Goal: Information Seeking & Learning: Learn about a topic

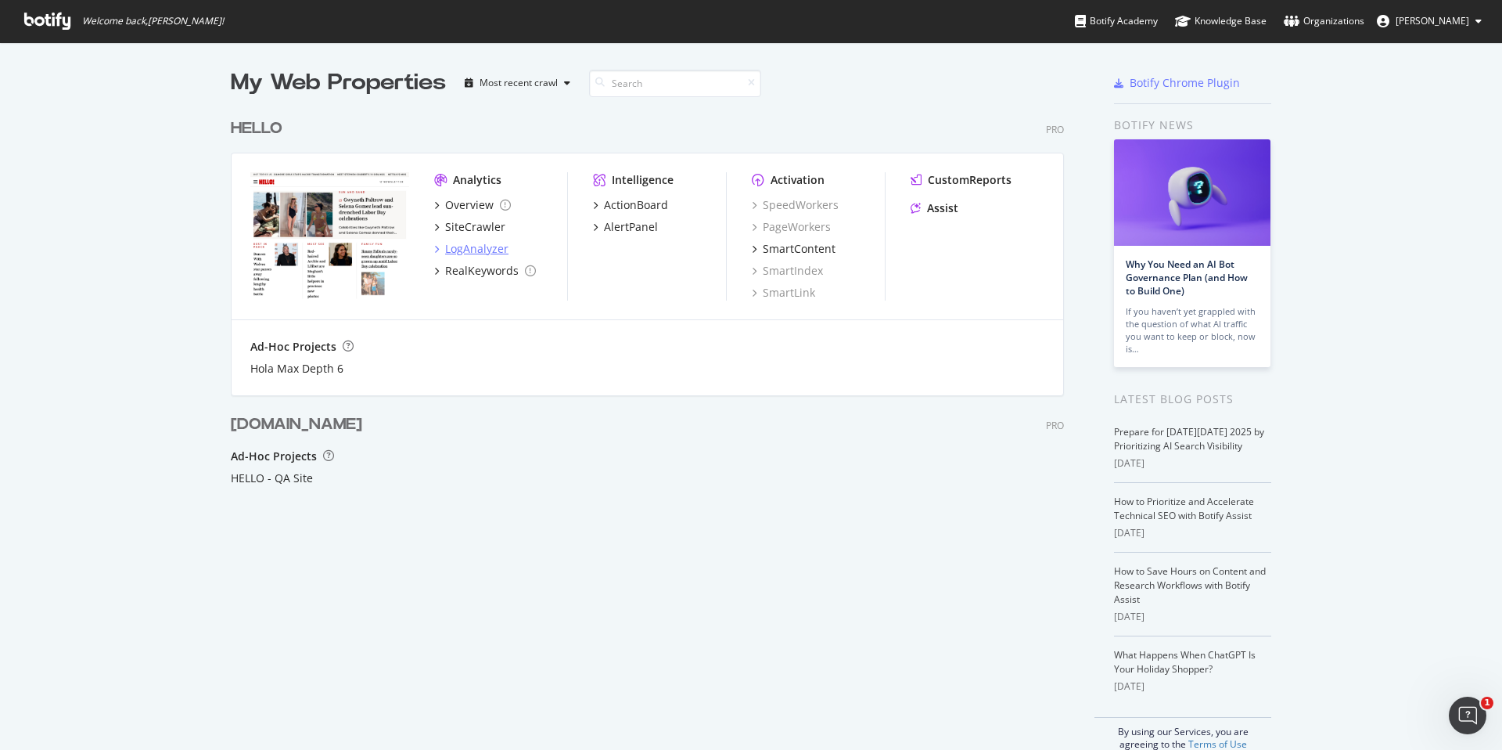
click at [487, 248] on div "LogAnalyzer" at bounding box center [476, 249] width 63 height 16
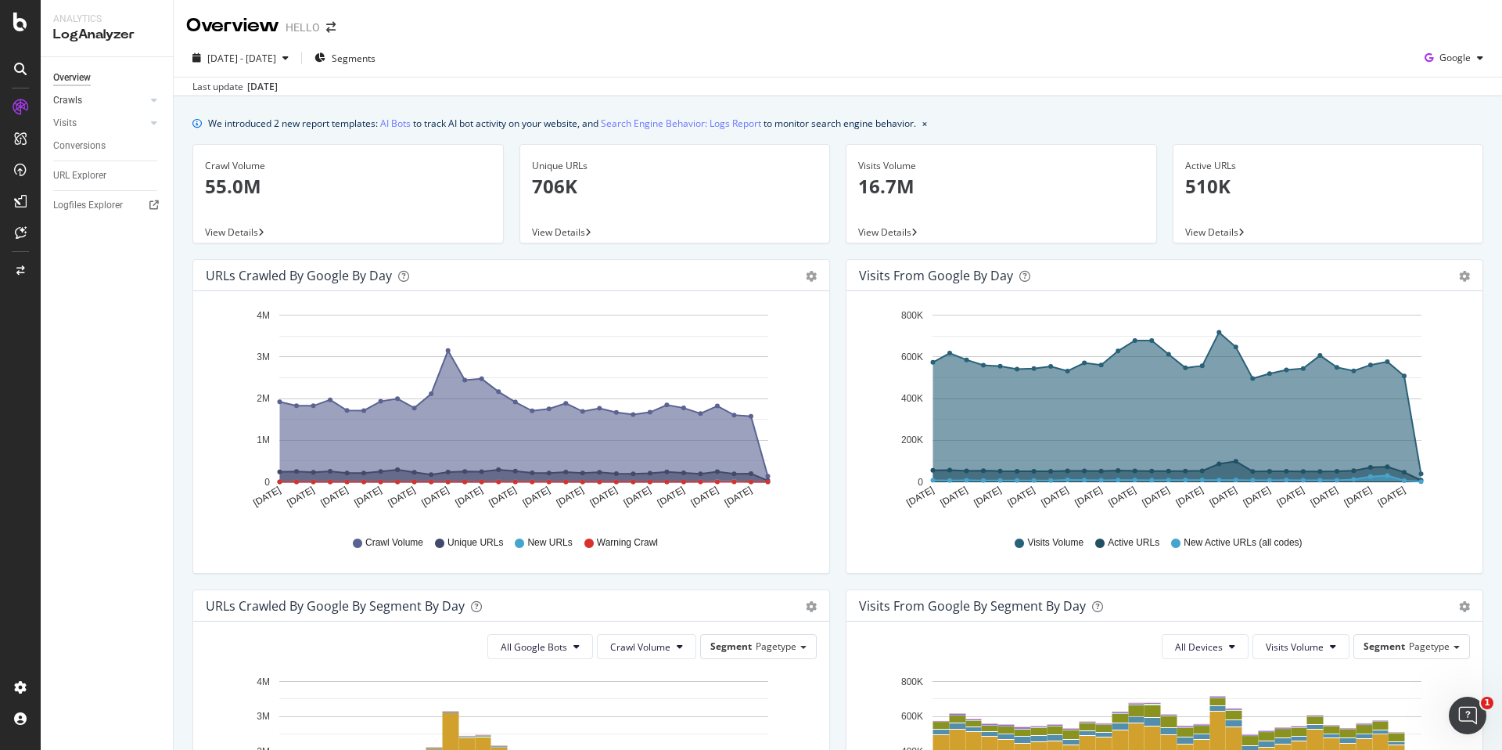
click at [120, 99] on link "Crawls" at bounding box center [99, 100] width 93 height 16
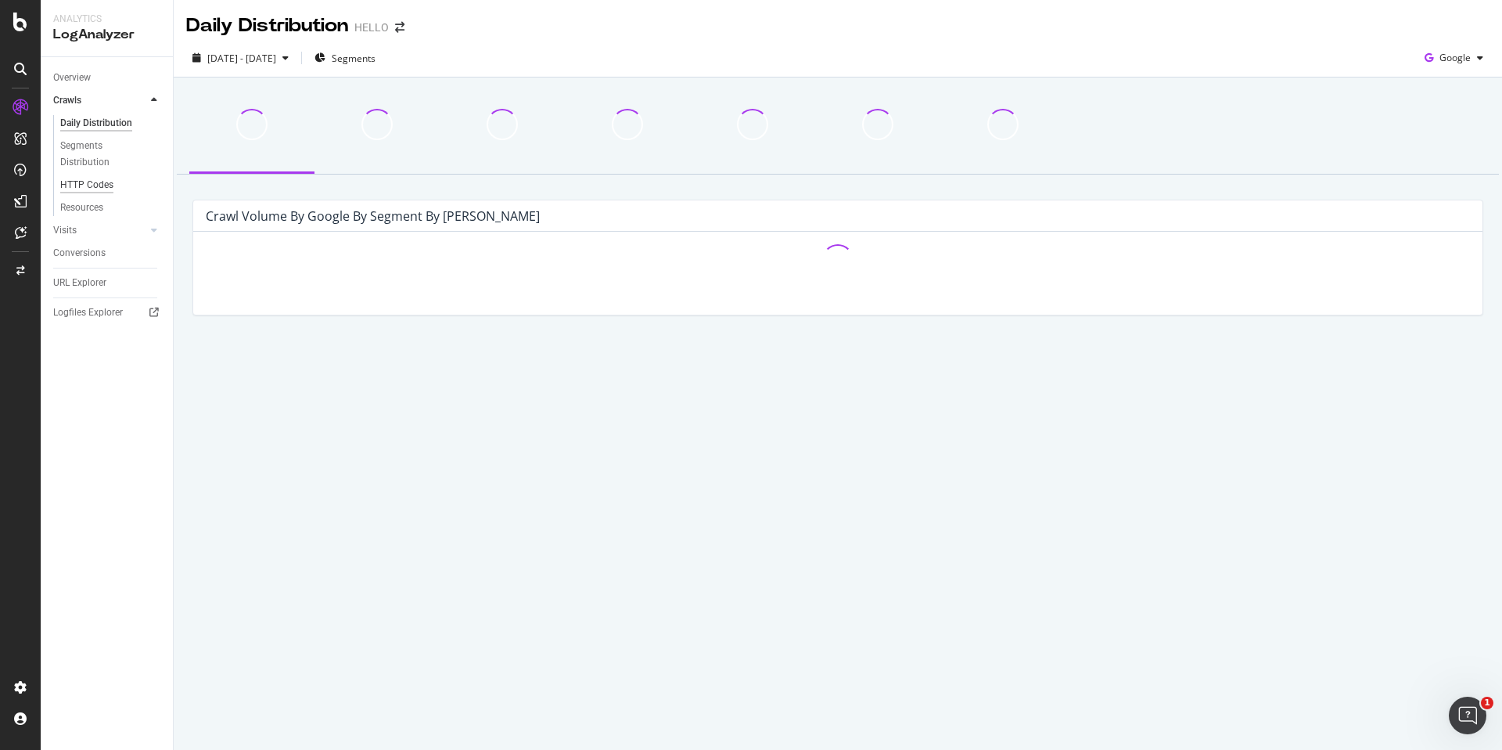
click at [94, 184] on div "HTTP Codes" at bounding box center [86, 185] width 53 height 16
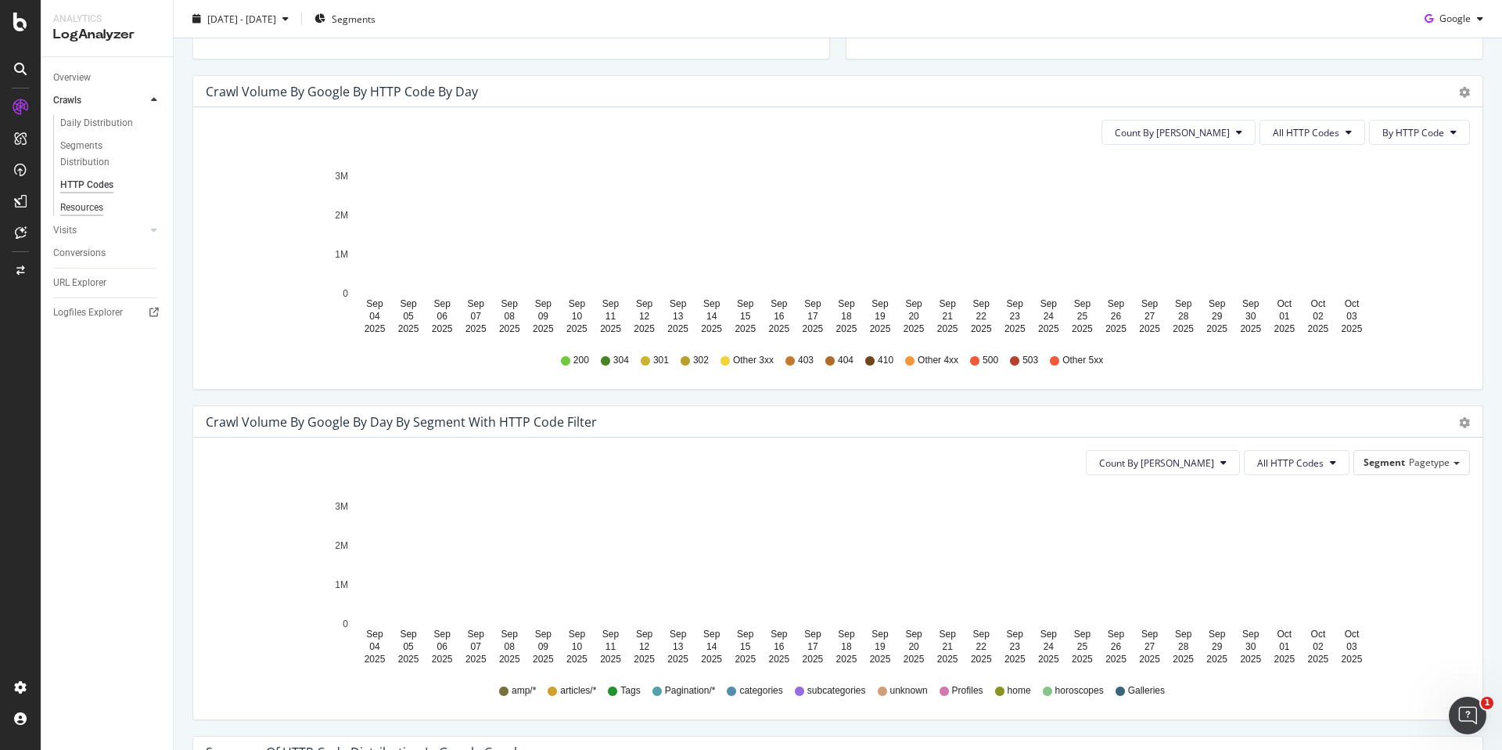
scroll to position [464, 0]
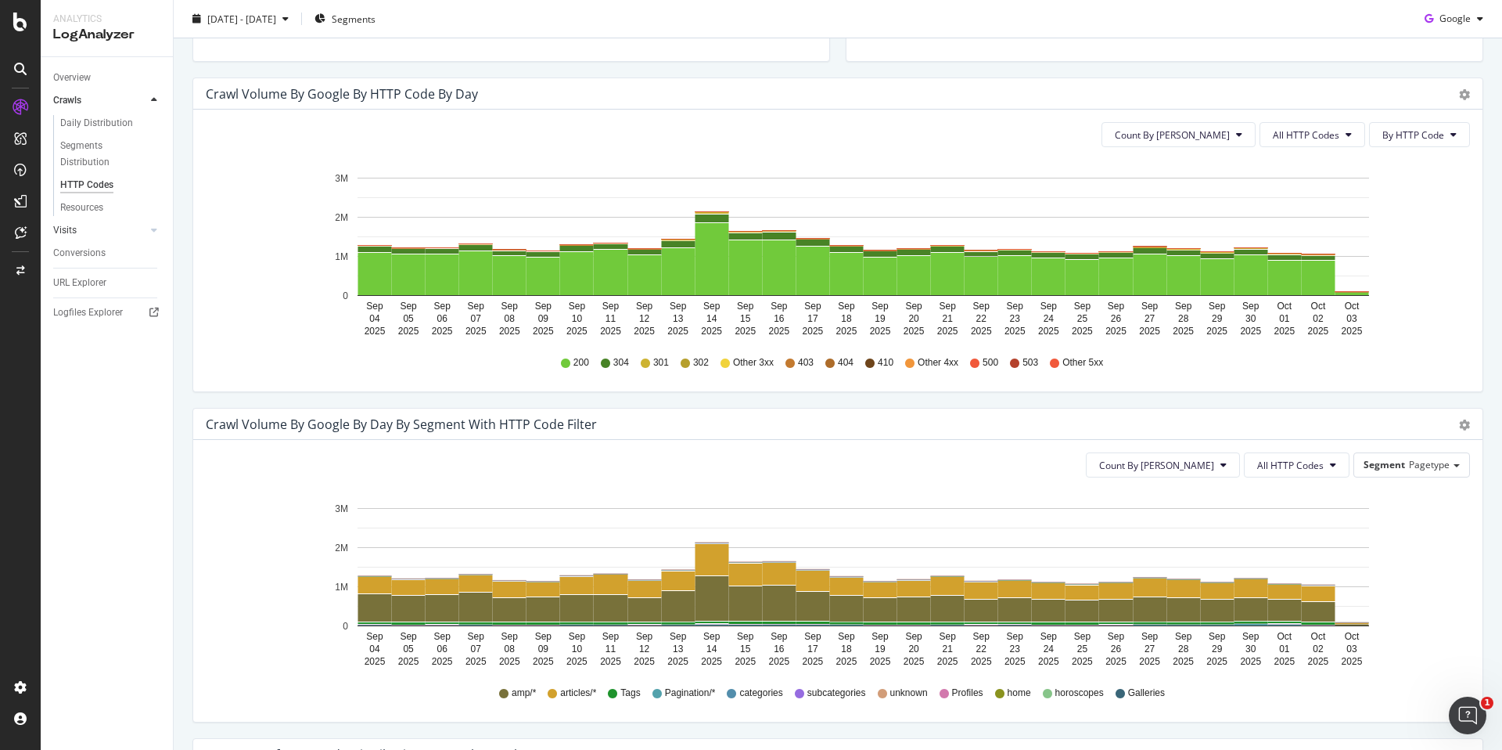
click at [98, 229] on link "Visits" at bounding box center [99, 230] width 93 height 16
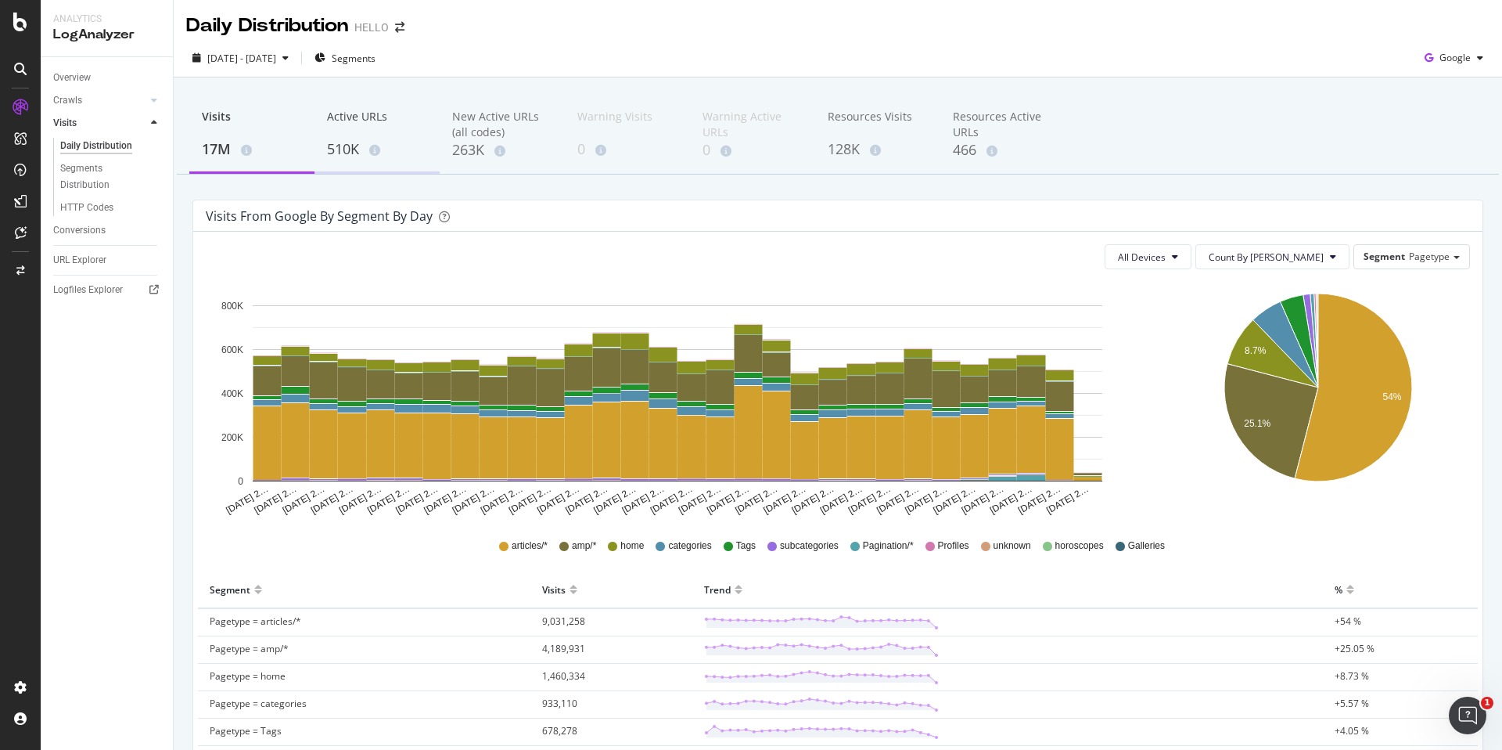
click at [356, 157] on div "510K" at bounding box center [377, 149] width 100 height 20
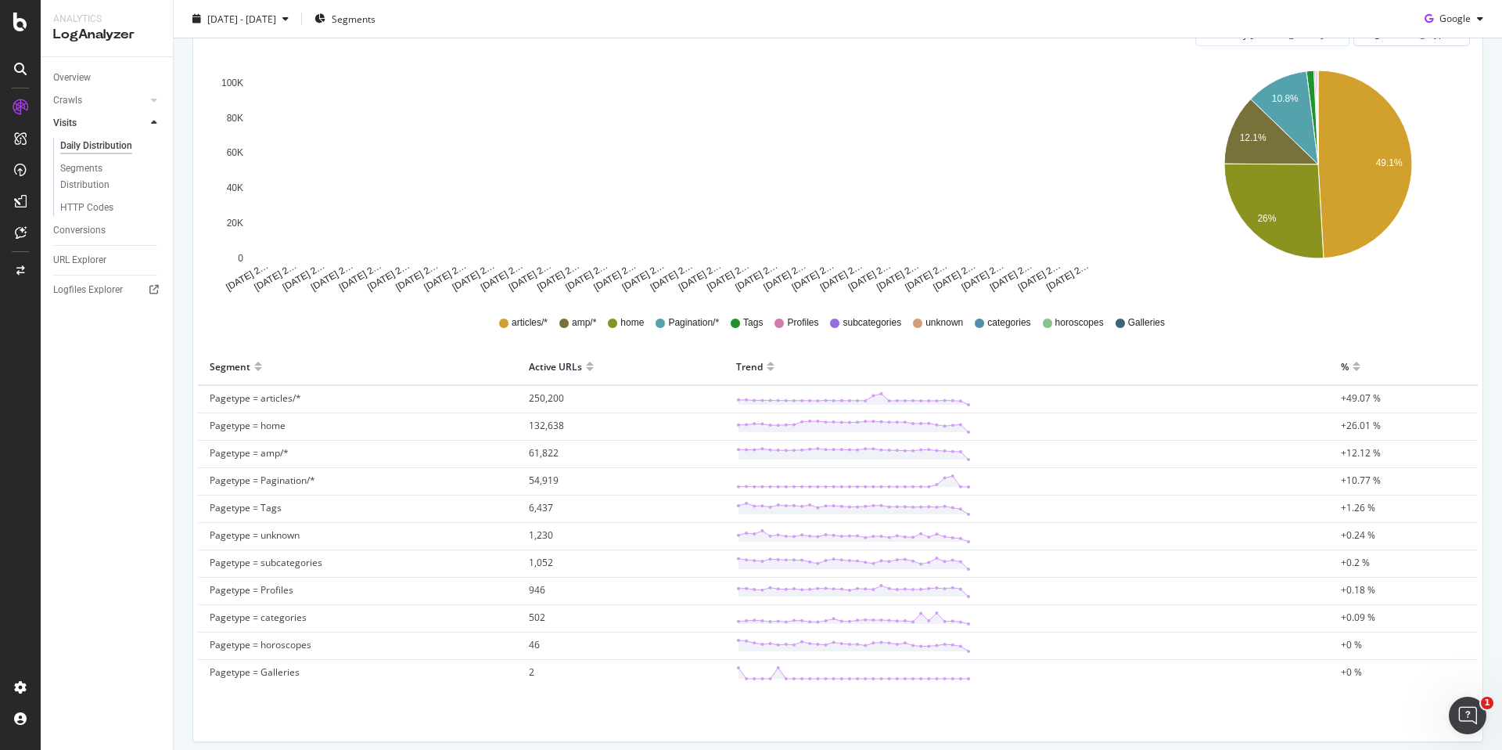
scroll to position [248, 0]
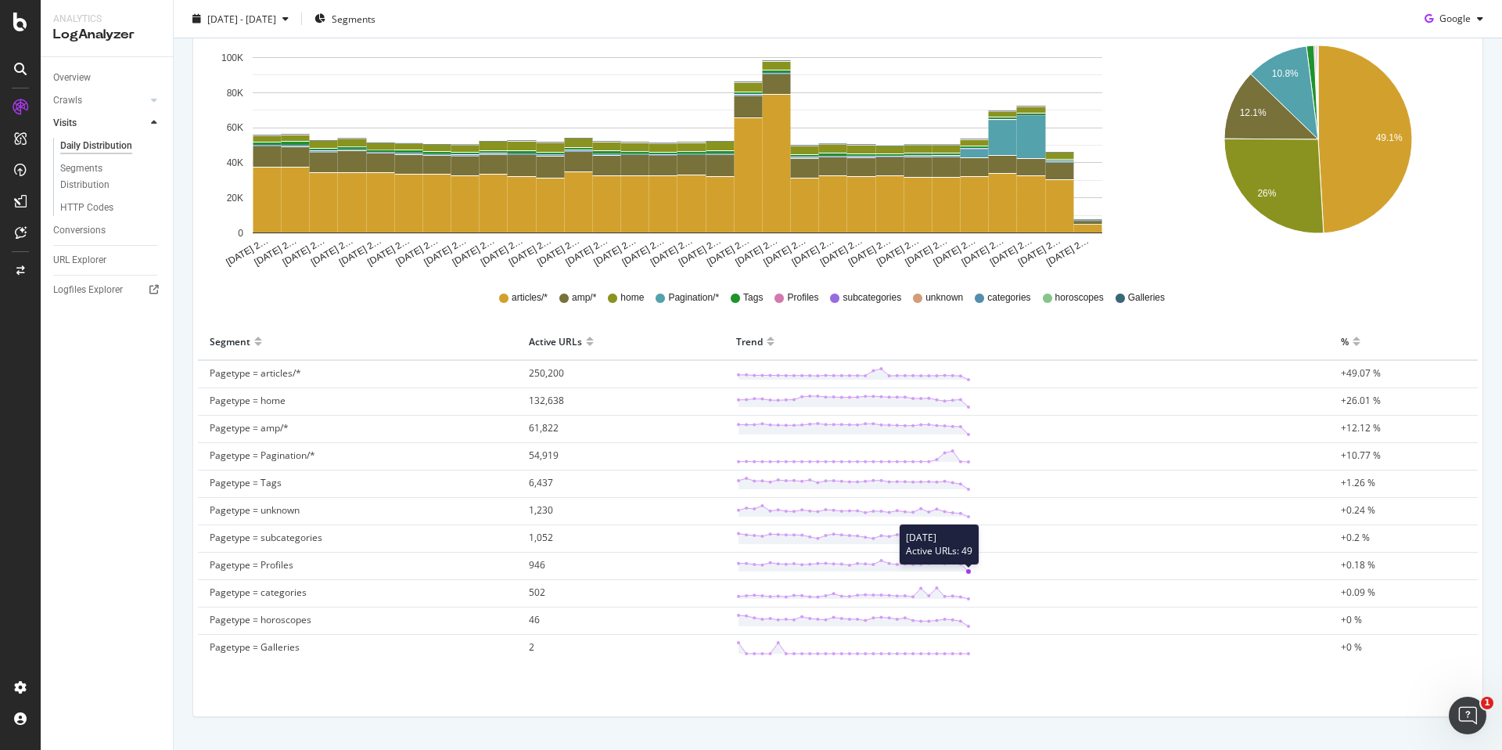
click at [966, 571] on circle at bounding box center [968, 571] width 5 height 5
click at [92, 261] on div "URL Explorer" at bounding box center [79, 260] width 53 height 16
